Goal: Task Accomplishment & Management: Use online tool/utility

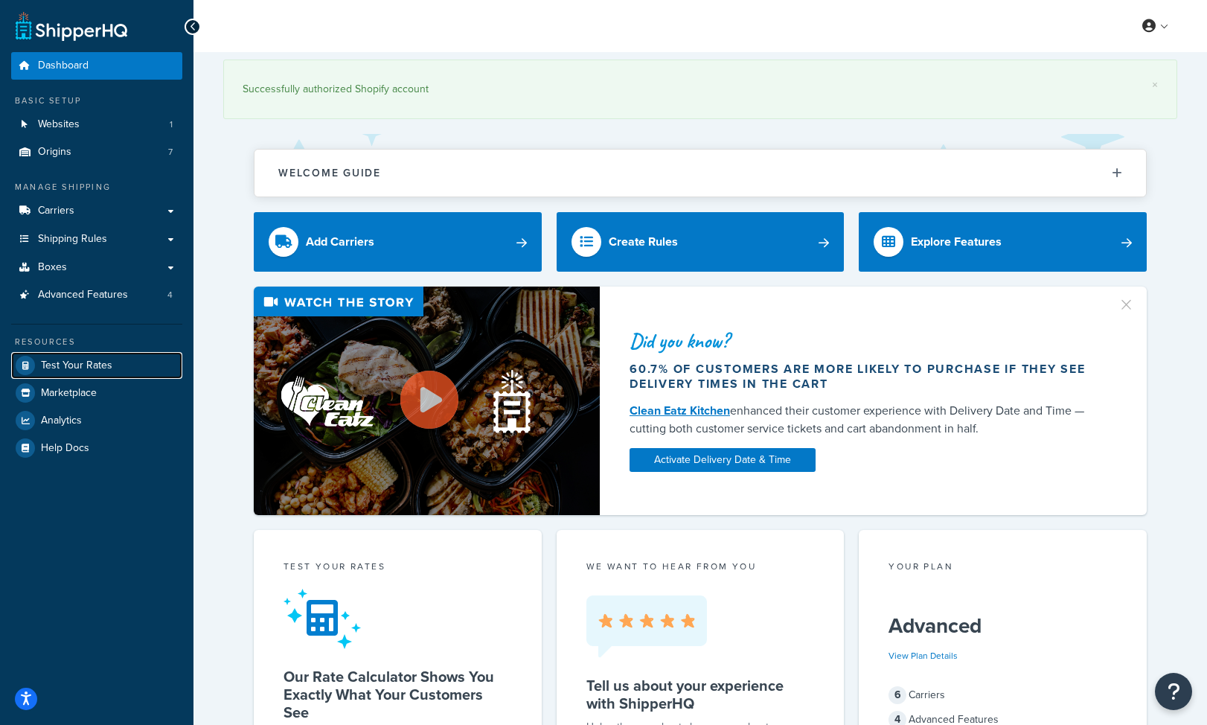
click at [57, 360] on span "Test Your Rates" at bounding box center [76, 366] width 71 height 13
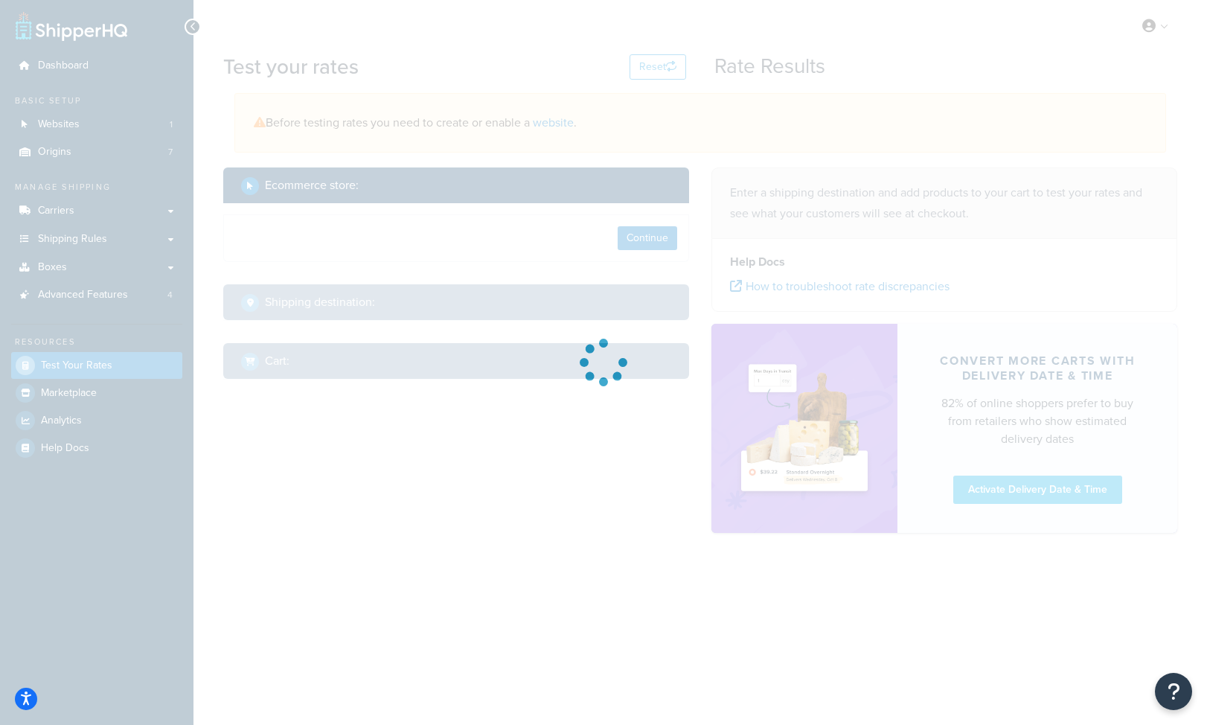
select select "[GEOGRAPHIC_DATA]"
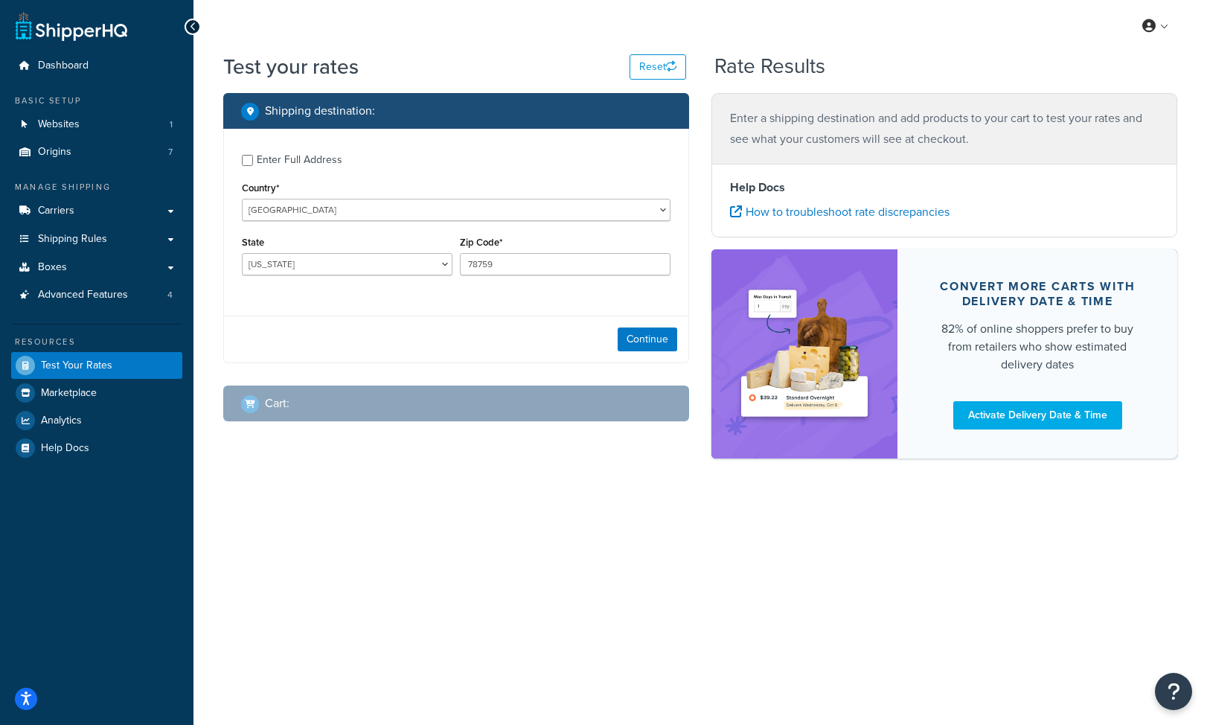
click at [665, 354] on div "Continue" at bounding box center [456, 339] width 465 height 47
click at [659, 342] on button "Continue" at bounding box center [648, 340] width 60 height 24
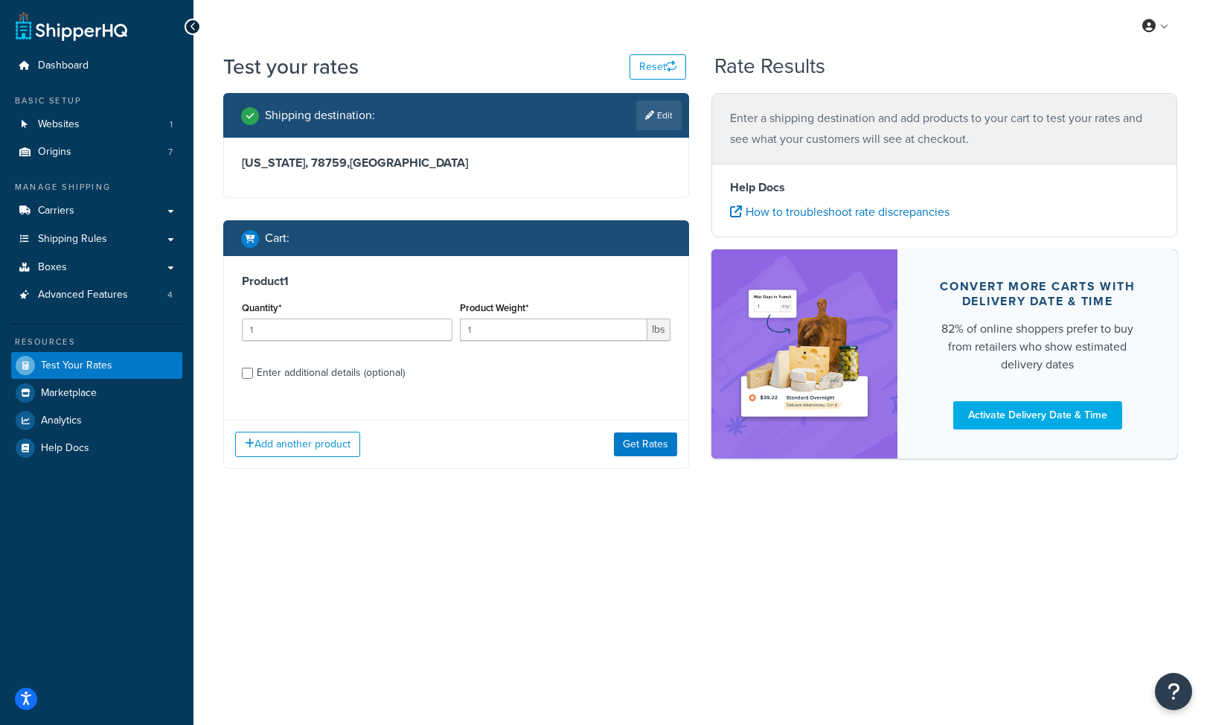
click at [297, 376] on div "Enter additional details (optional)" at bounding box center [331, 373] width 148 height 21
click at [253, 376] on input "Enter additional details (optional)" at bounding box center [247, 373] width 11 height 11
checkbox input "true"
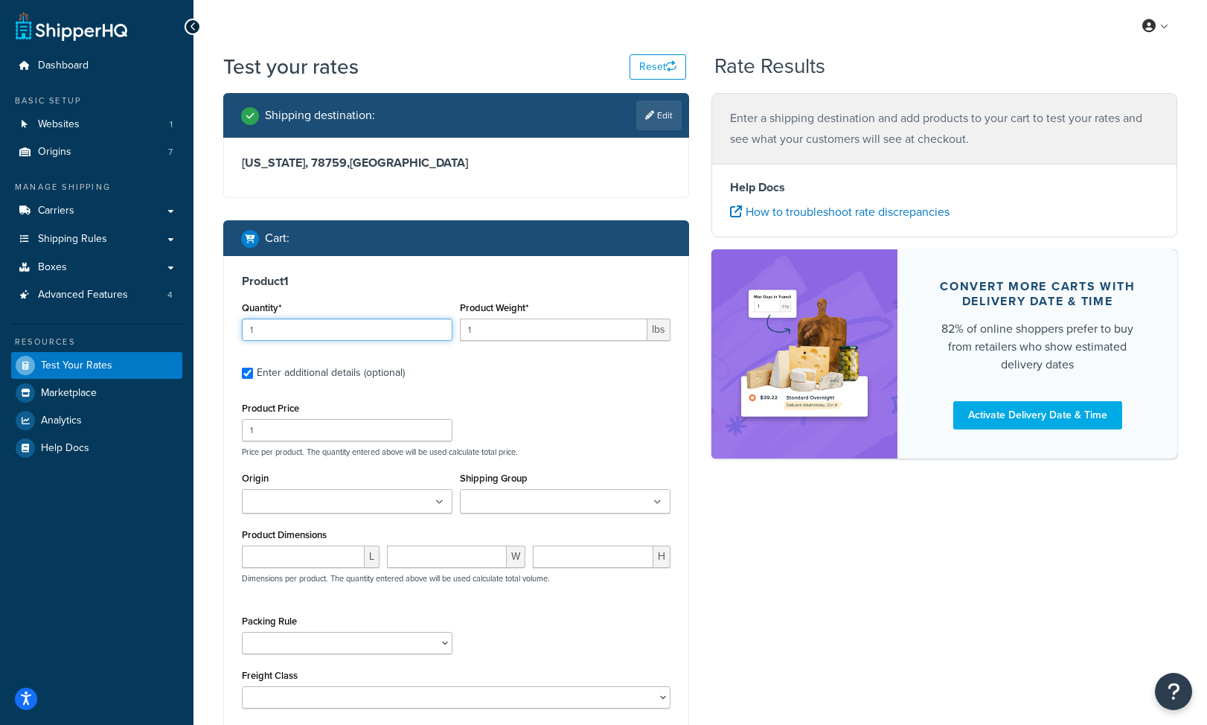
click at [294, 323] on input "1" at bounding box center [347, 330] width 211 height 22
type input "190"
click at [479, 328] on input "1" at bounding box center [554, 330] width 188 height 22
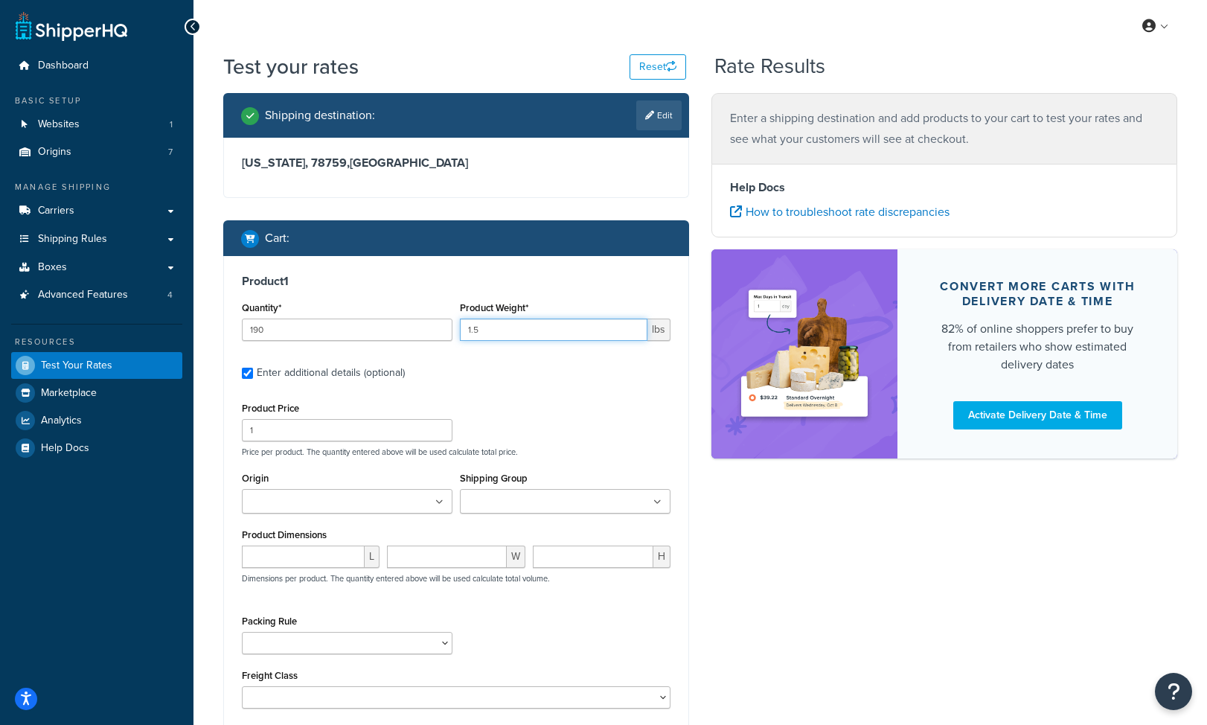
type input "1.5"
click at [313, 494] on ul at bounding box center [347, 501] width 211 height 25
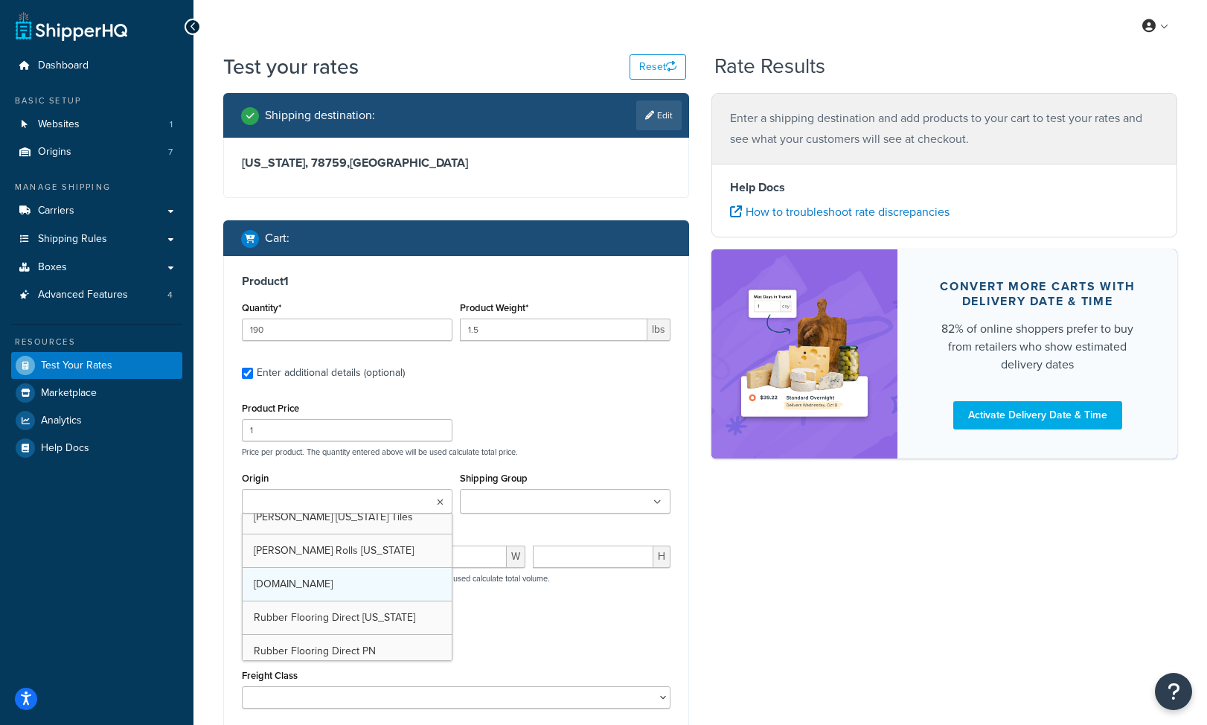
scroll to position [53, 0]
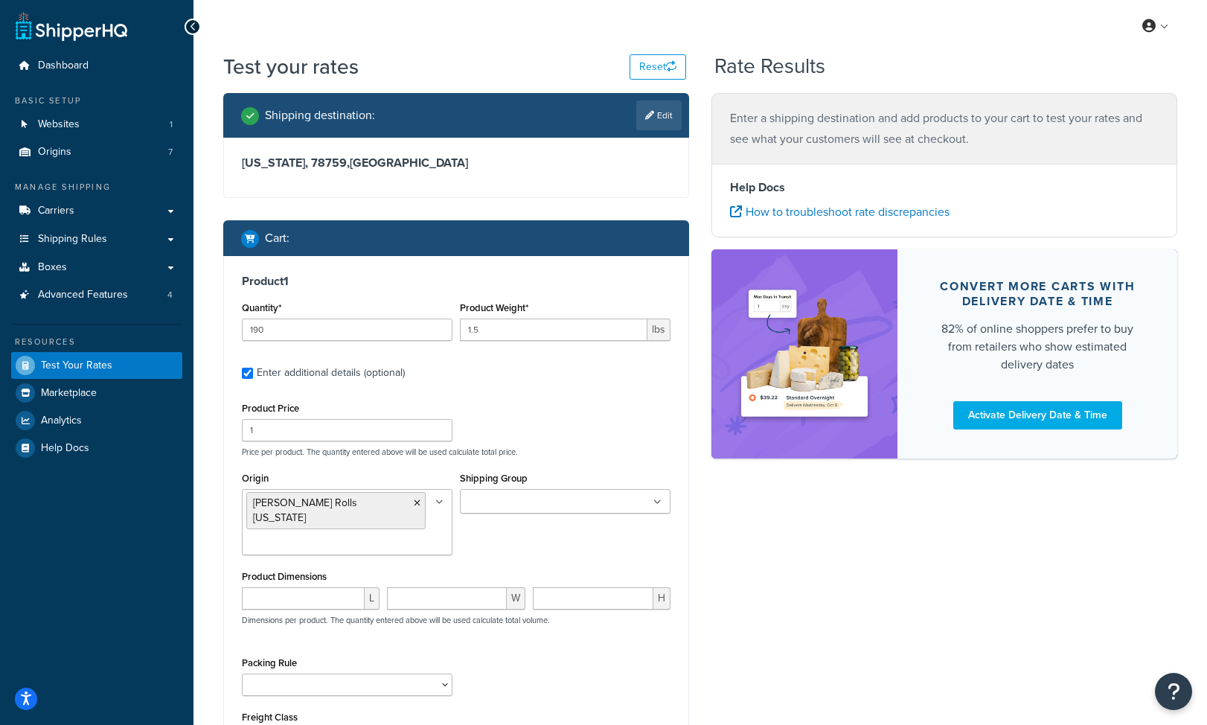
click at [507, 488] on div "Shipping Group Large Medium Small" at bounding box center [565, 490] width 211 height 45
click at [565, 444] on div "Product Price 1 Price per product. The quantity entered above will be used calc…" at bounding box center [456, 427] width 436 height 59
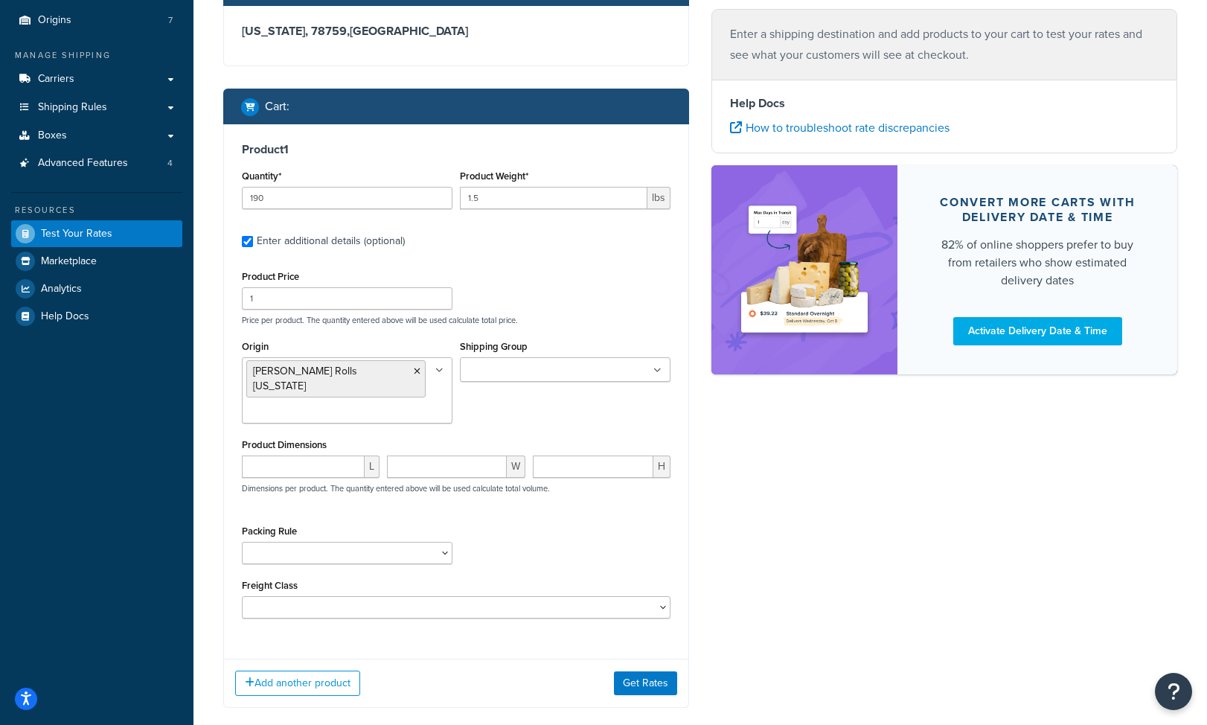
scroll to position [156, 0]
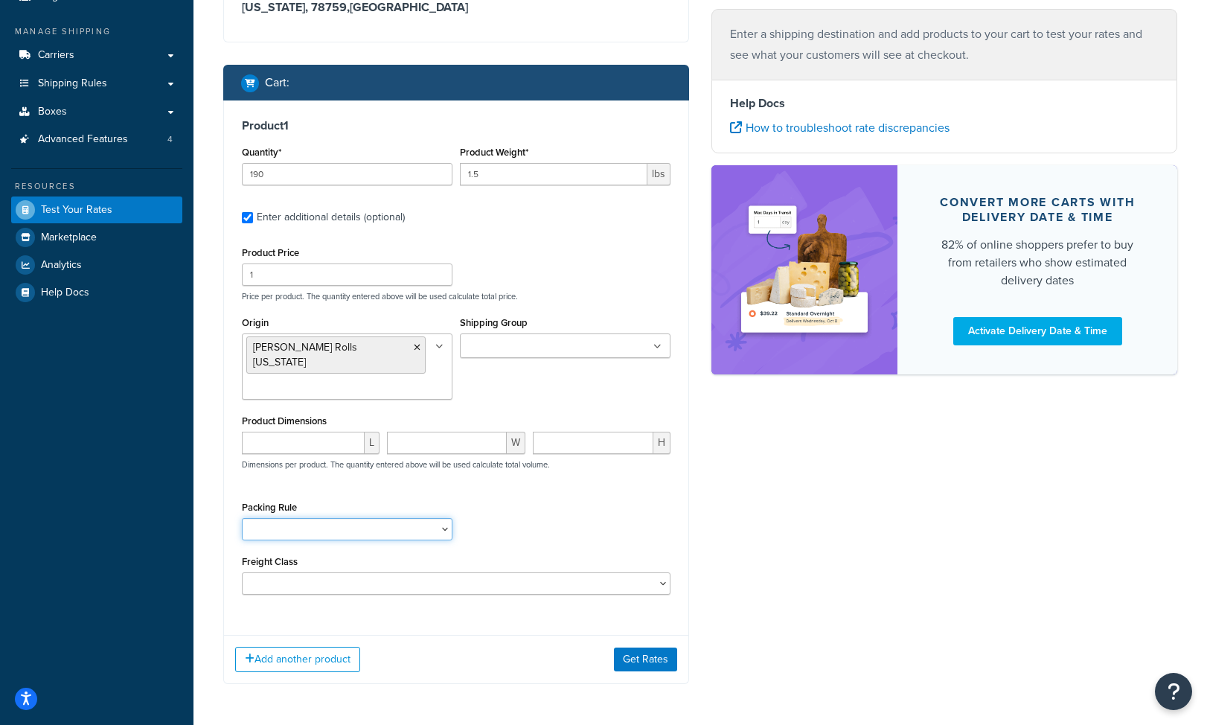
click at [321, 518] on select "18 inch Single Tiles 18 inch Tiles - Set of 6 24 Inch Tiles - 12 mm Box 24 Inch…" at bounding box center [347, 529] width 211 height 22
select select "87042"
click at [242, 518] on select "18 inch Single Tiles 18 inch Tiles - Set of 6 24 Inch Tiles - 12 mm Box 24 Inch…" at bounding box center [347, 529] width 211 height 22
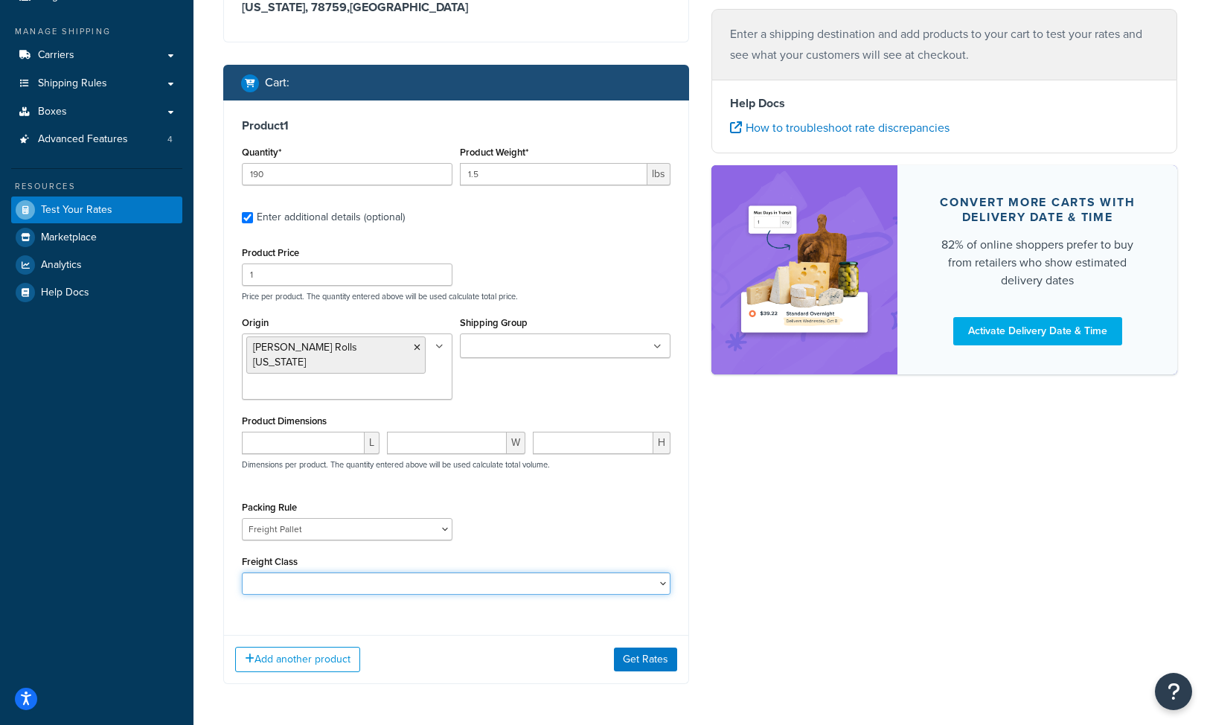
click at [362, 572] on select "50 55 60 65 70 77.5 85 92.5 100 110 125 150 175 200 250 300 400 500" at bounding box center [456, 583] width 429 height 22
select select "60"
click at [242, 572] on select "50 55 60 65 70 77.5 85 92.5 100 110 125 150 175 200 250 300 400 500" at bounding box center [456, 583] width 429 height 22
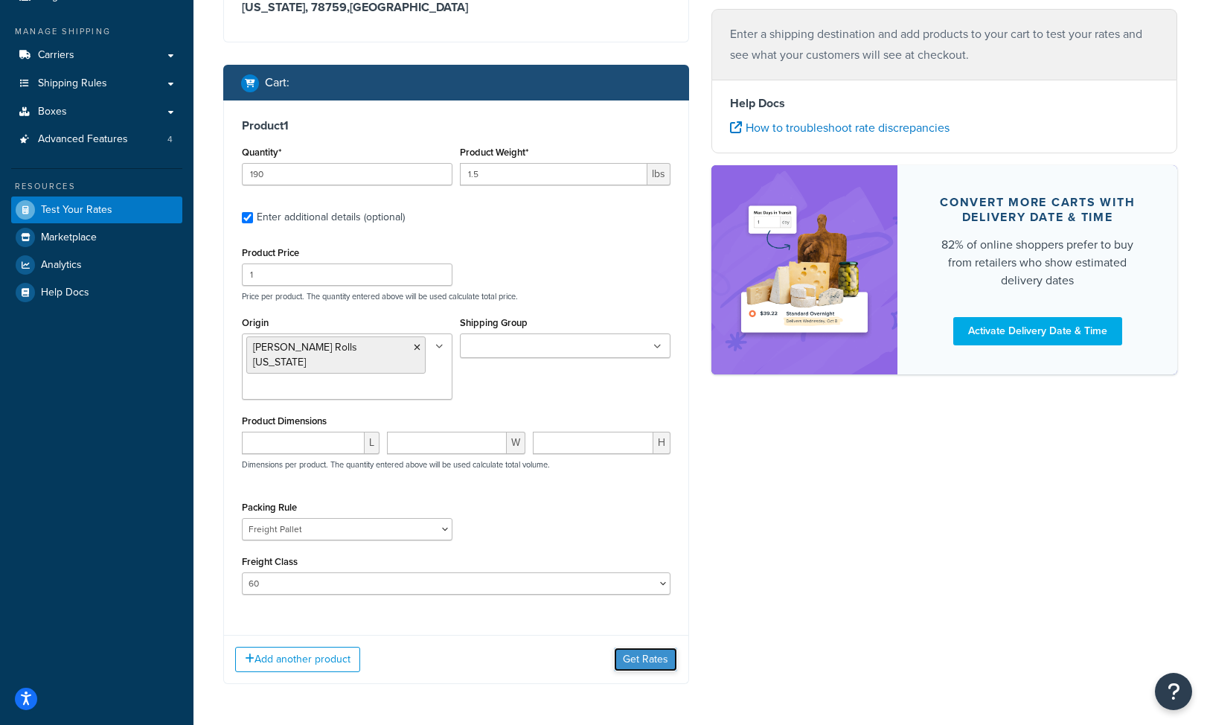
click at [659, 648] on button "Get Rates" at bounding box center [645, 660] width 63 height 24
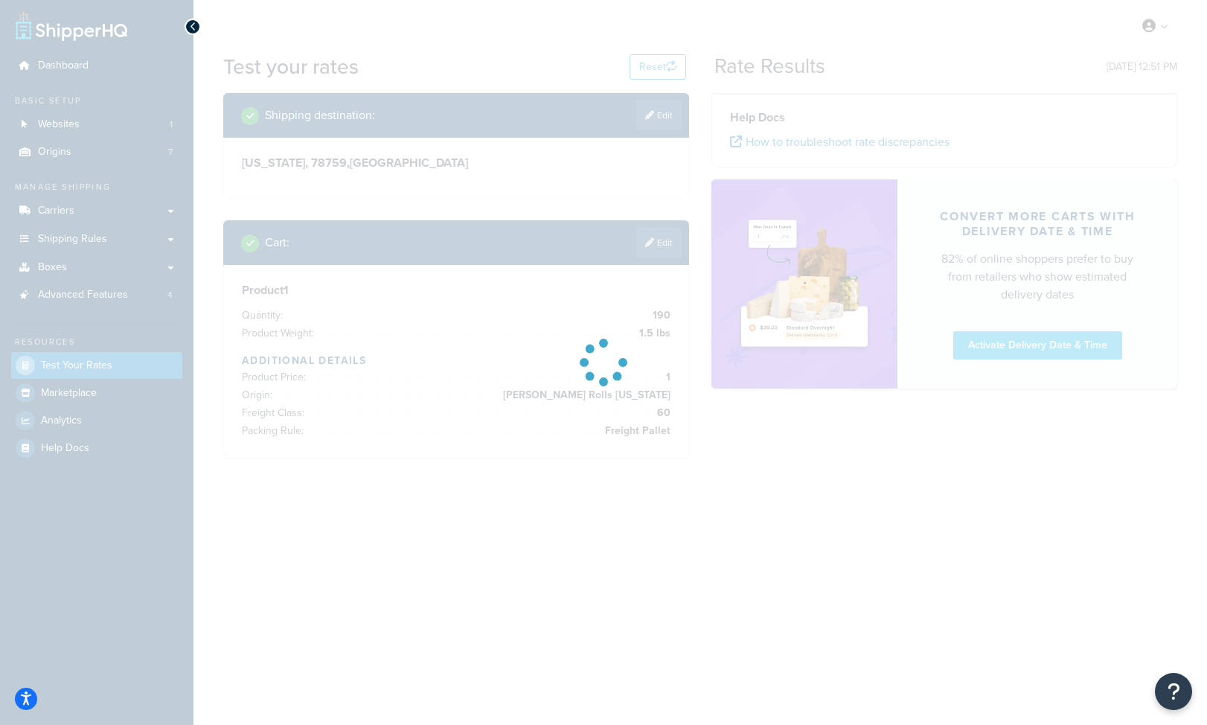
scroll to position [0, 0]
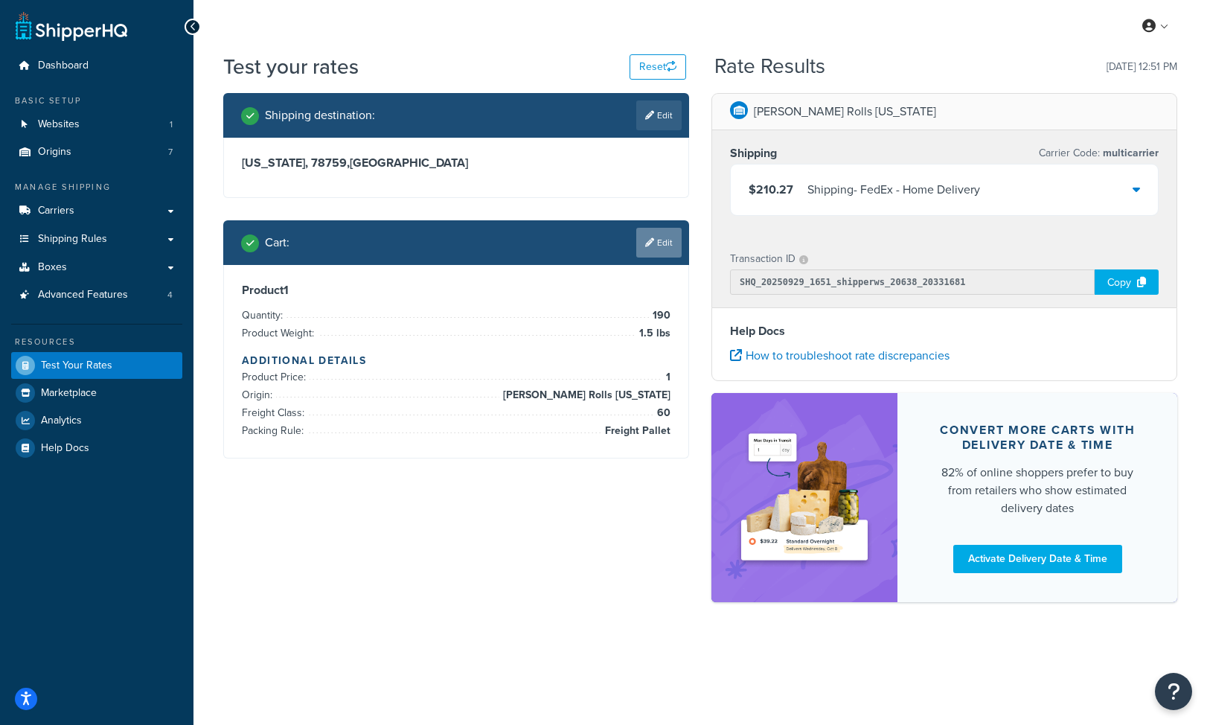
click at [672, 246] on link "Edit" at bounding box center [658, 243] width 45 height 30
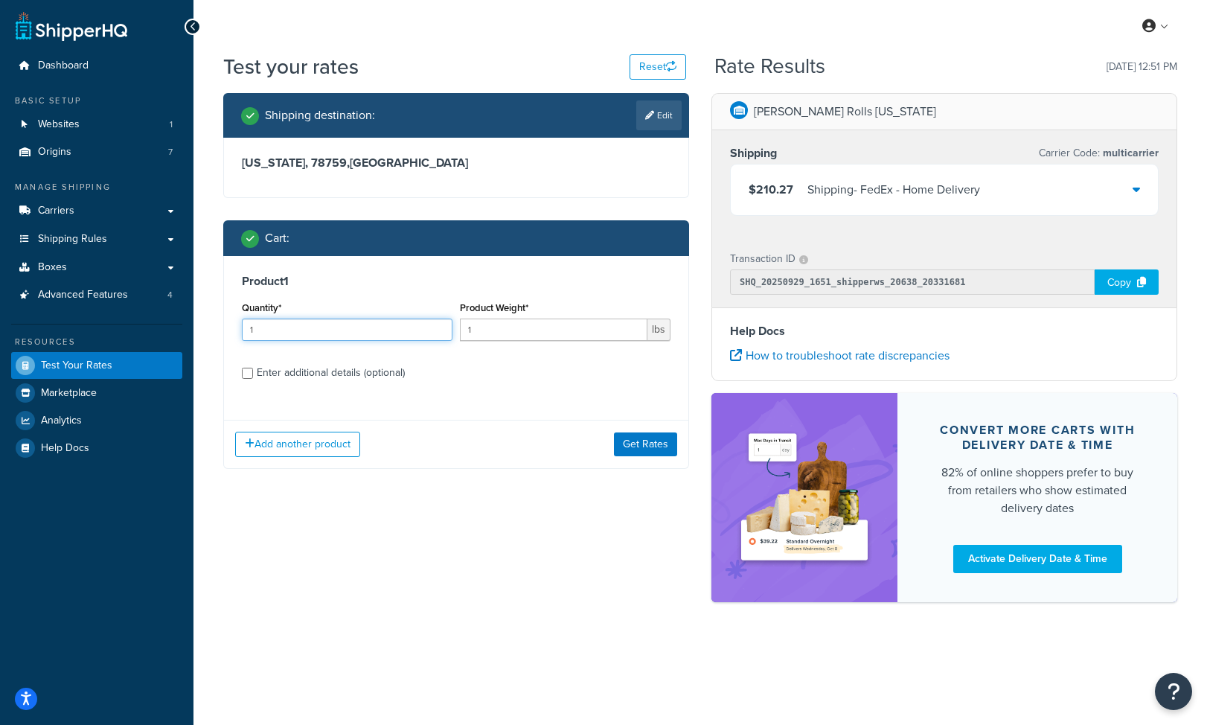
click at [366, 331] on input "1" at bounding box center [347, 330] width 211 height 22
type input "255"
click at [503, 321] on input "1" at bounding box center [554, 330] width 188 height 22
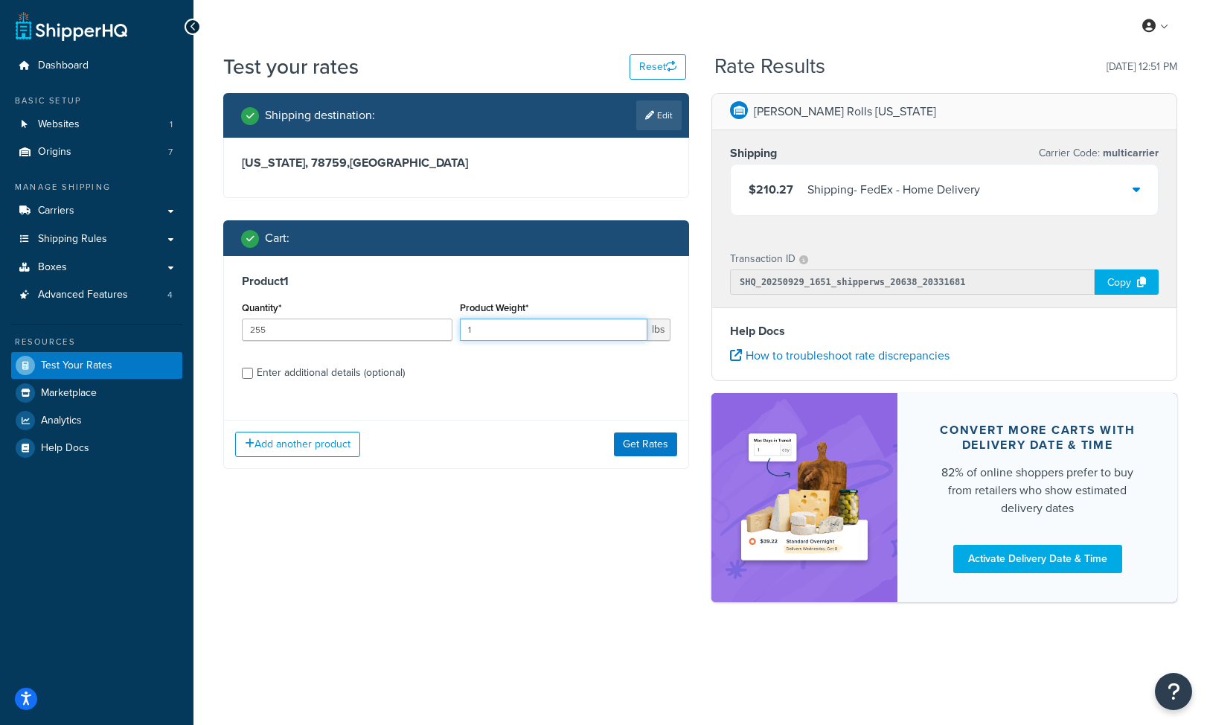
click at [491, 336] on input "1" at bounding box center [554, 330] width 188 height 22
type input "1.5"
click at [660, 448] on button "Get Rates" at bounding box center [645, 445] width 63 height 24
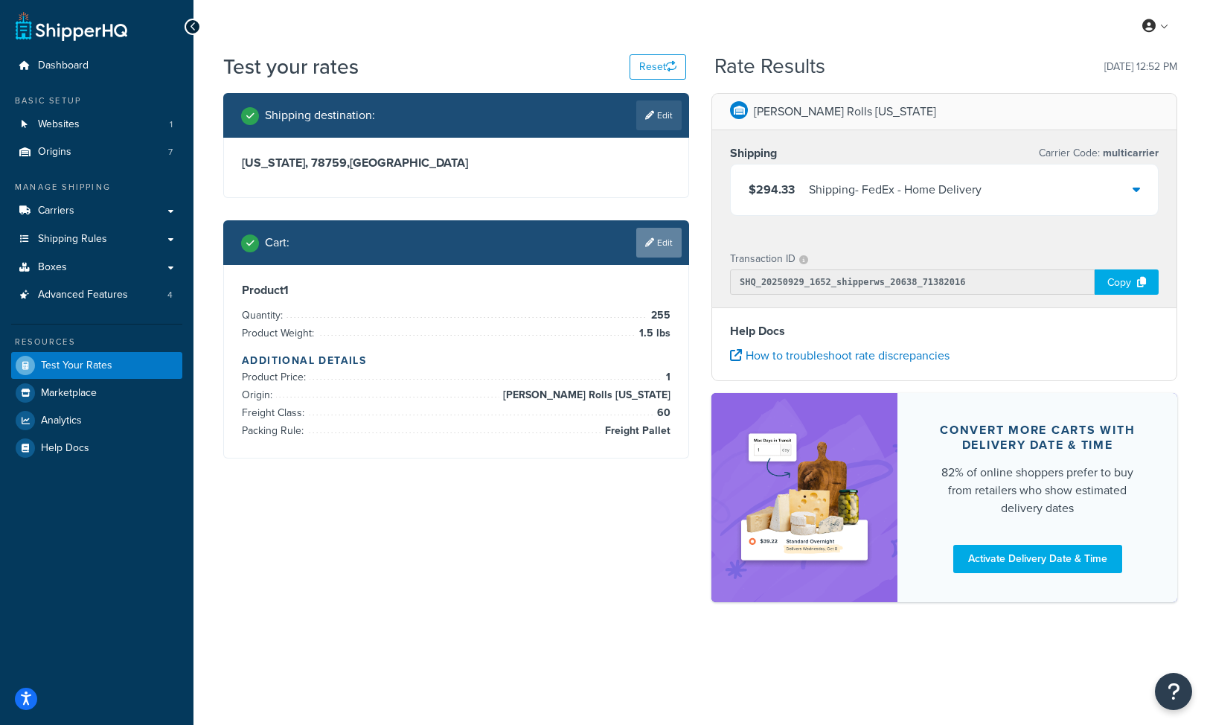
click at [646, 255] on link "Edit" at bounding box center [658, 243] width 45 height 30
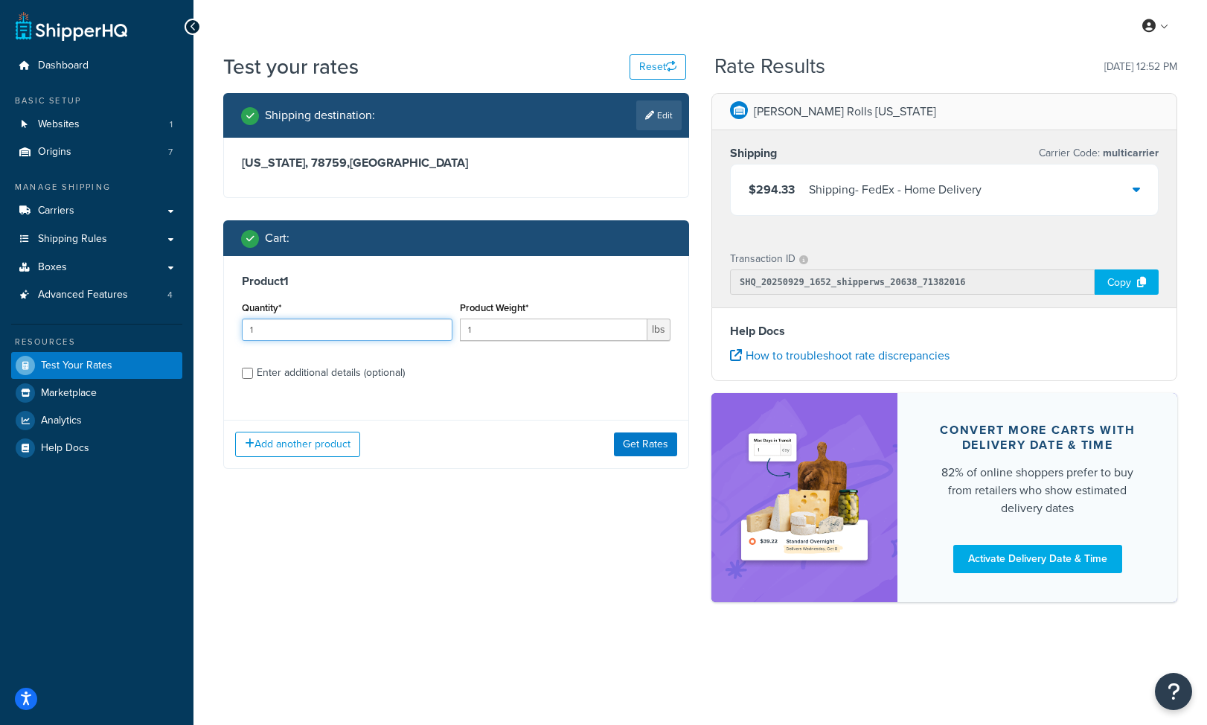
click at [356, 328] on input "1" at bounding box center [347, 330] width 211 height 22
type input "600"
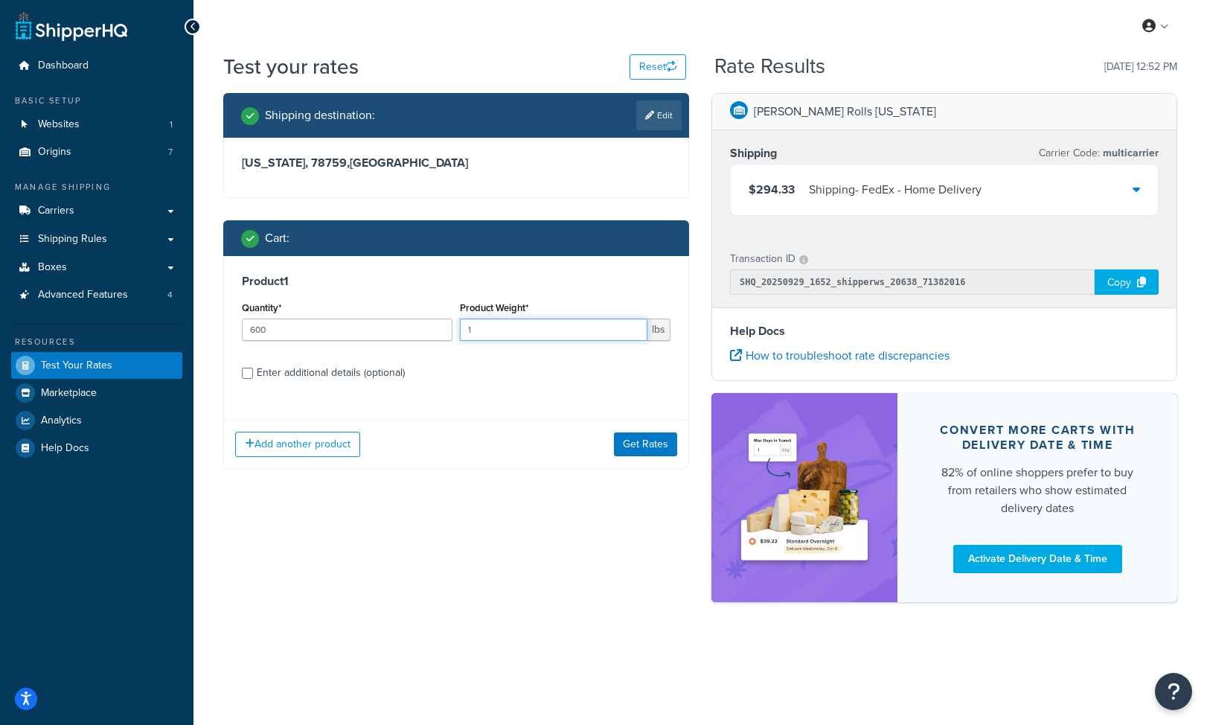
click at [497, 325] on input "1" at bounding box center [554, 330] width 188 height 22
type input "1.5"
click at [655, 447] on button "Get Rates" at bounding box center [645, 445] width 63 height 24
